Goal: Communication & Community: Answer question/provide support

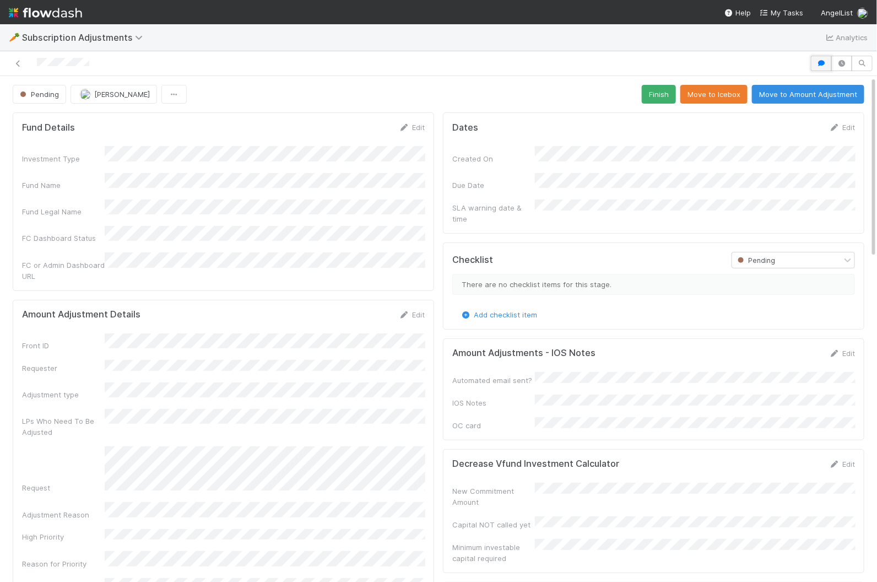
click at [825, 60] on icon "button" at bounding box center [821, 63] width 11 height 7
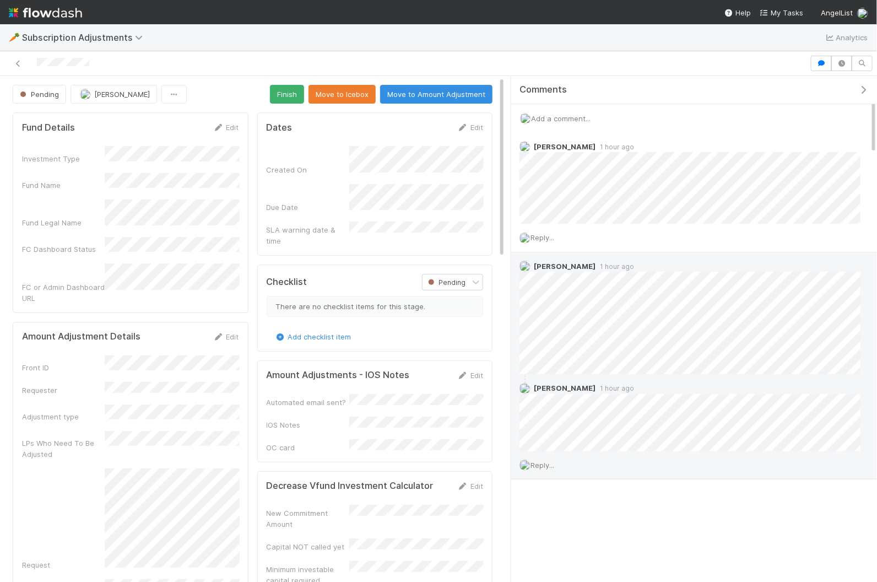
click at [545, 465] on span "Reply..." at bounding box center [543, 465] width 24 height 9
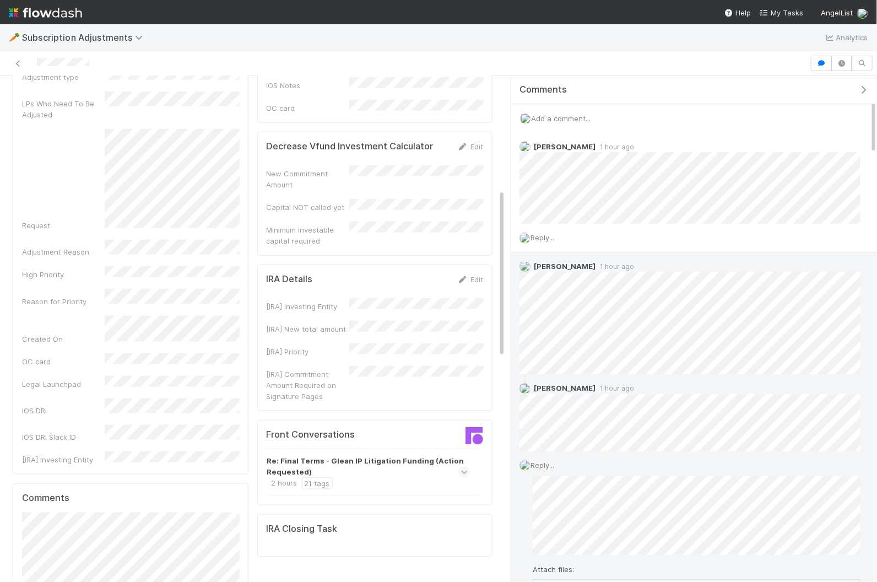
scroll to position [103, 0]
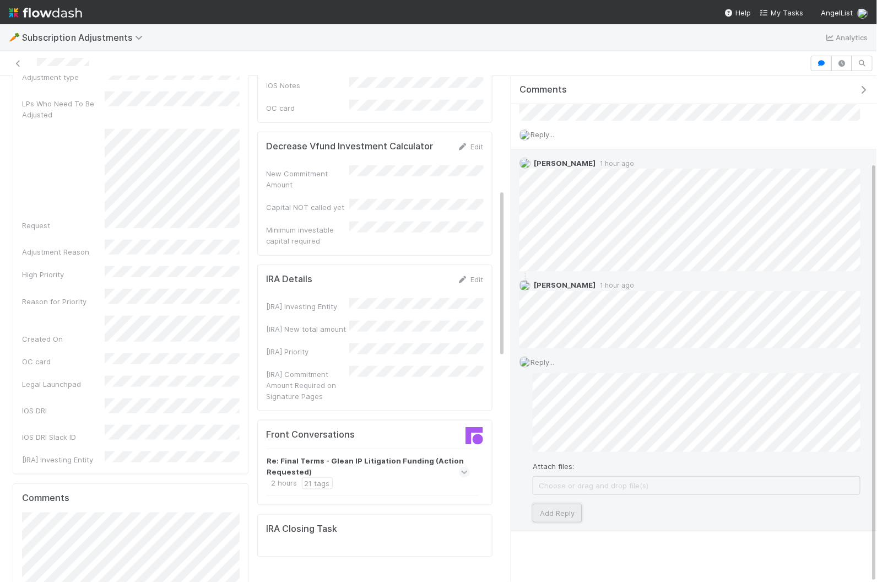
click at [562, 510] on button "Add Reply" at bounding box center [557, 513] width 49 height 19
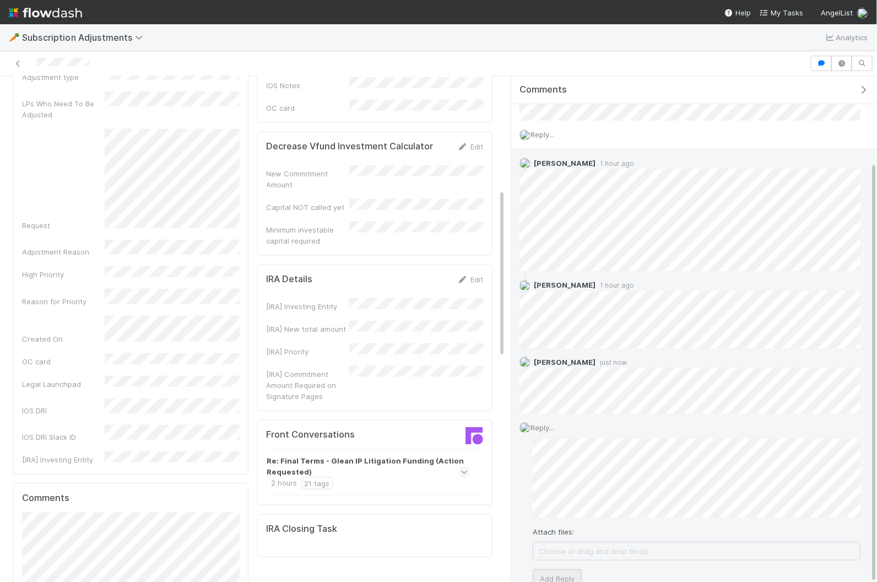
scroll to position [15, 0]
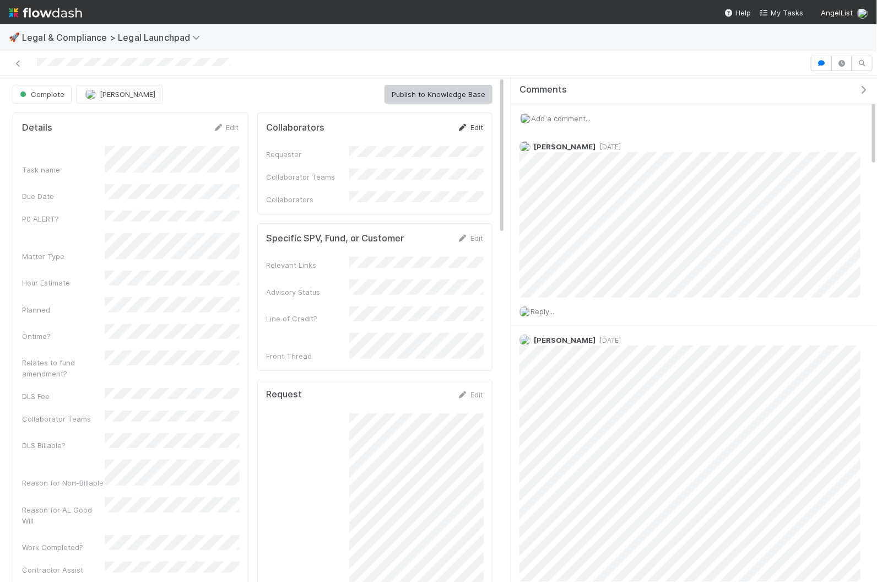
click at [464, 128] on icon at bounding box center [462, 127] width 11 height 7
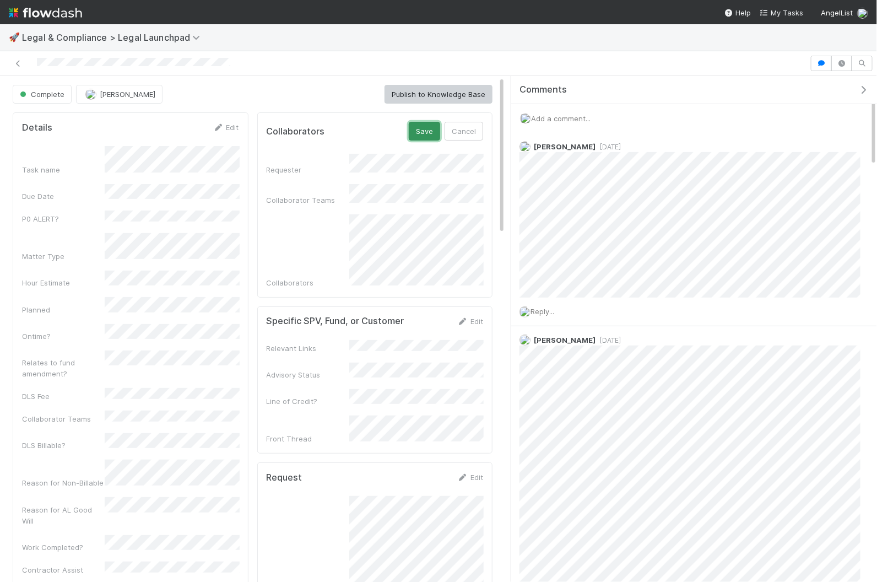
click at [431, 122] on button "Save" at bounding box center [424, 131] width 31 height 19
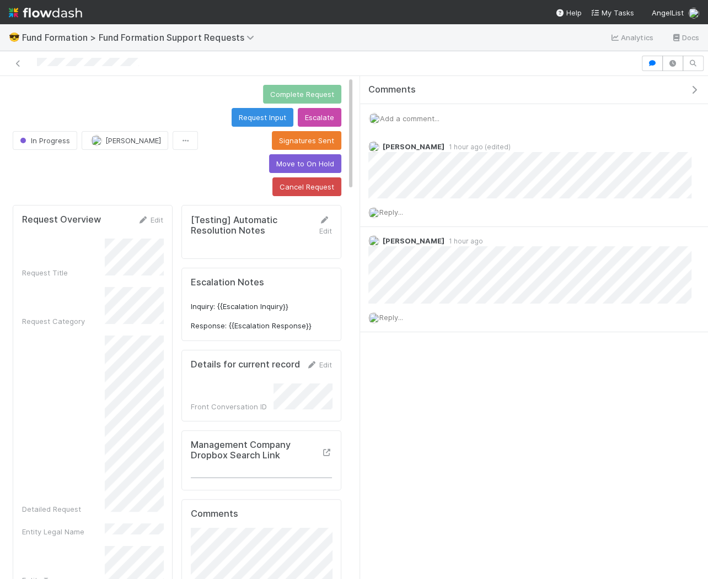
click at [693, 94] on button "button" at bounding box center [696, 90] width 23 height 10
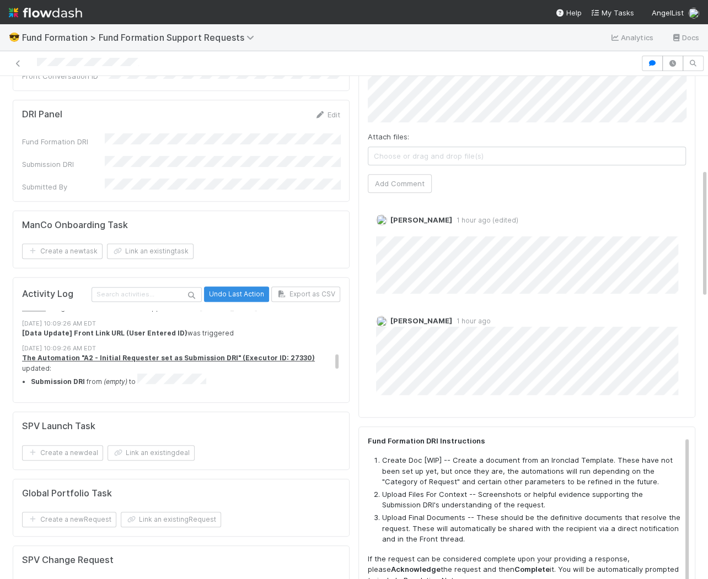
scroll to position [246, 0]
